Goal: Navigation & Orientation: Find specific page/section

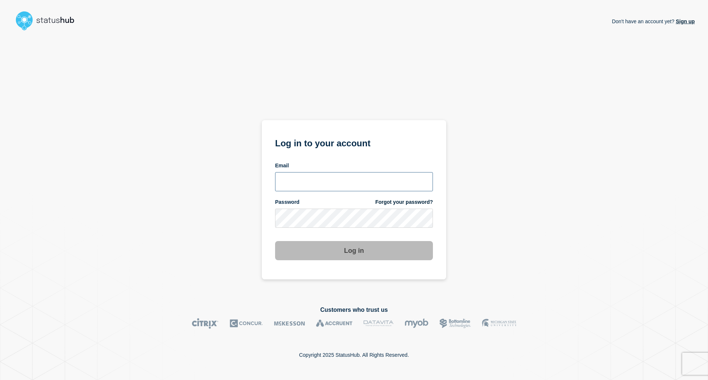
type input "mia.gronvig@ist.com"
click at [359, 252] on button "Log in" at bounding box center [354, 250] width 158 height 19
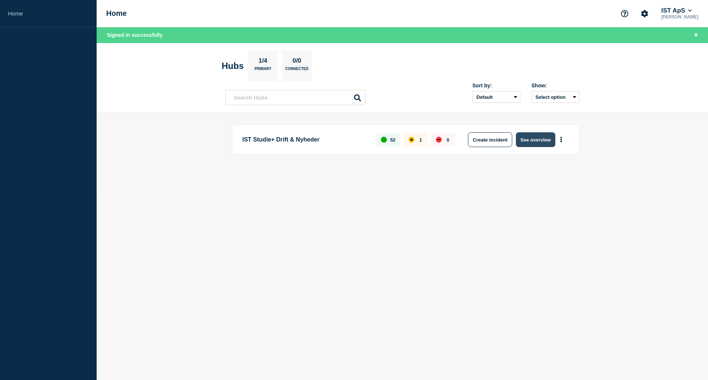
click at [533, 138] on button "See overview" at bounding box center [535, 139] width 39 height 15
